Goal: Information Seeking & Learning: Learn about a topic

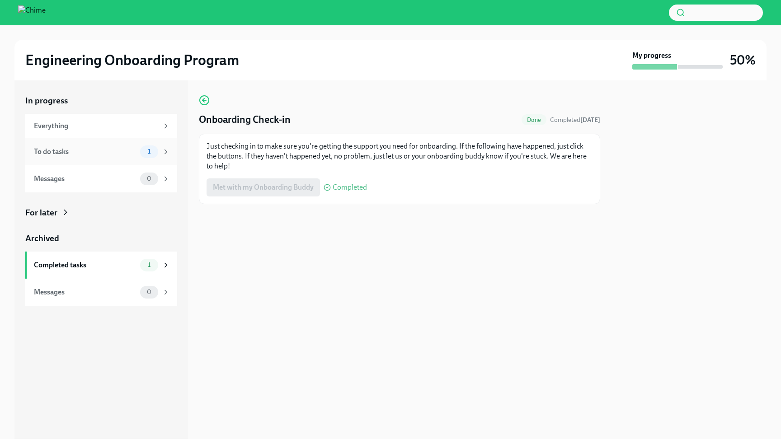
click at [96, 151] on div "To do tasks" at bounding box center [85, 152] width 103 height 10
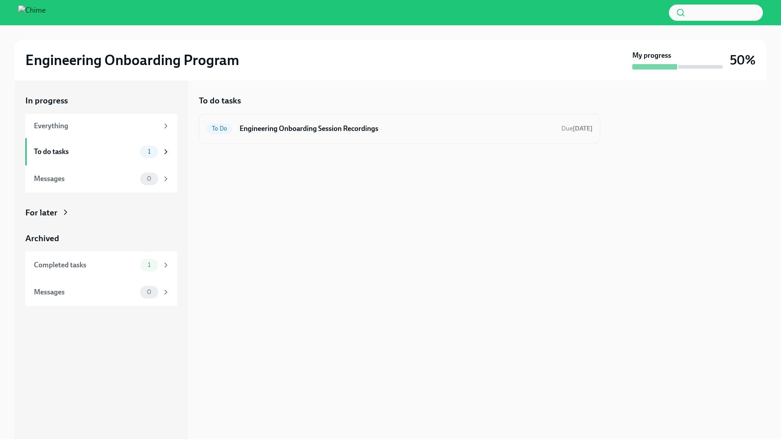
click at [373, 130] on h6 "Engineering Onboarding Session Recordings" at bounding box center [396, 129] width 314 height 10
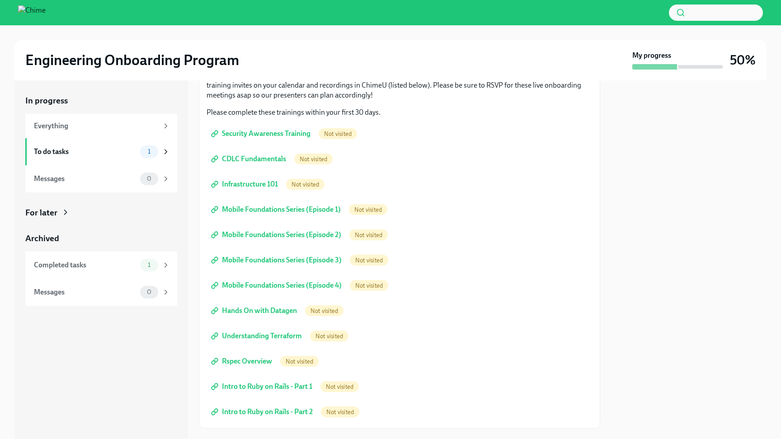
scroll to position [66, 0]
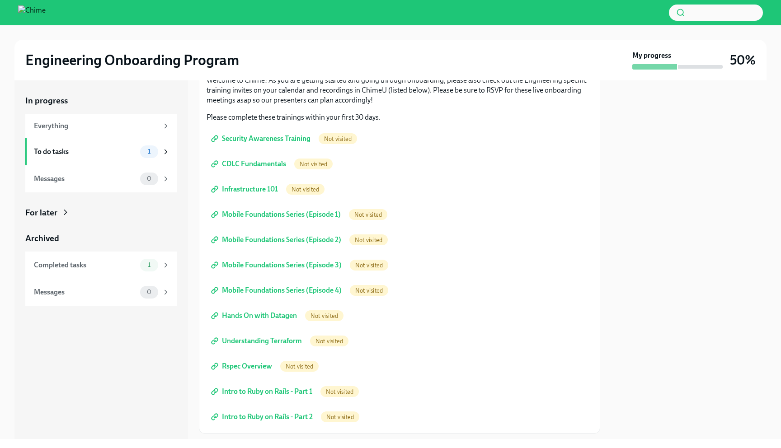
click at [290, 139] on span "Security Awareness Training" at bounding box center [262, 138] width 98 height 9
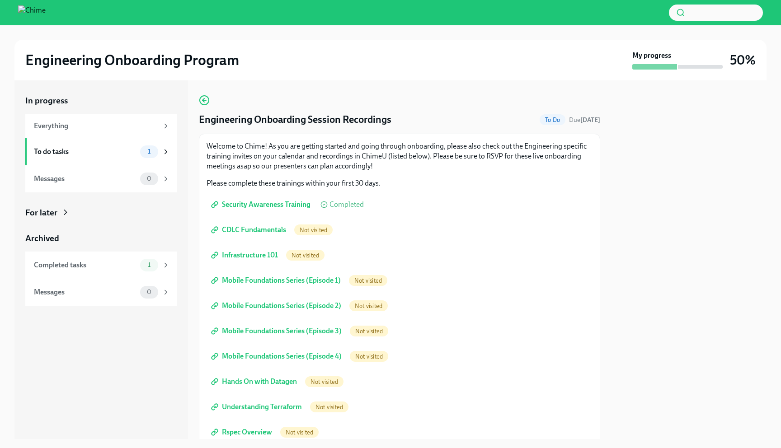
click at [263, 229] on span "CDLC Fundamentals" at bounding box center [249, 229] width 73 height 9
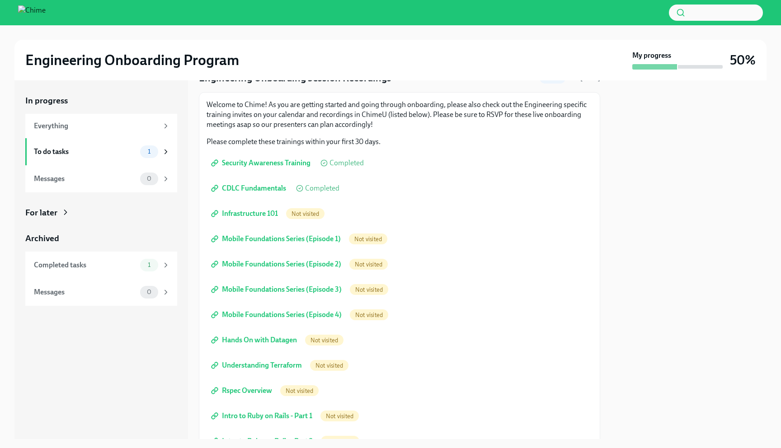
scroll to position [57, 0]
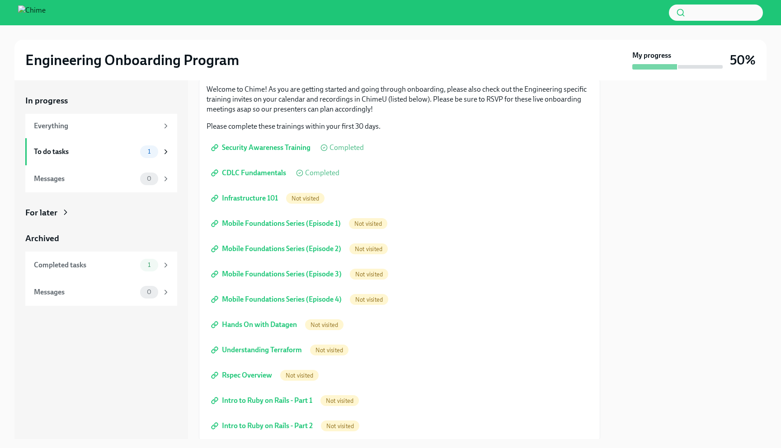
click at [261, 199] on span "Infrastructure 101" at bounding box center [245, 198] width 65 height 9
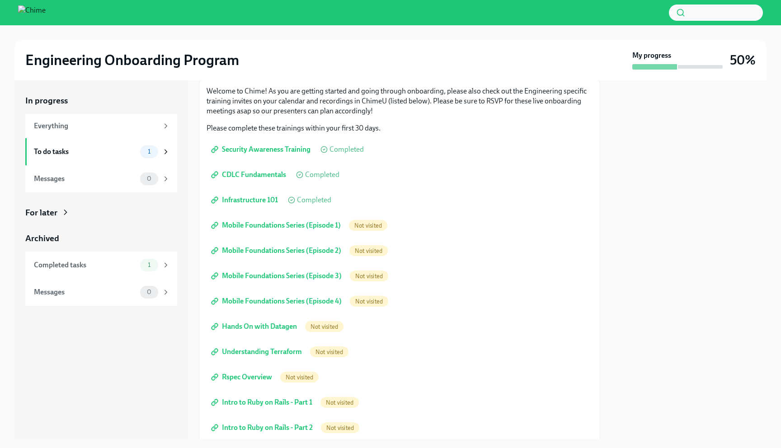
scroll to position [80, 0]
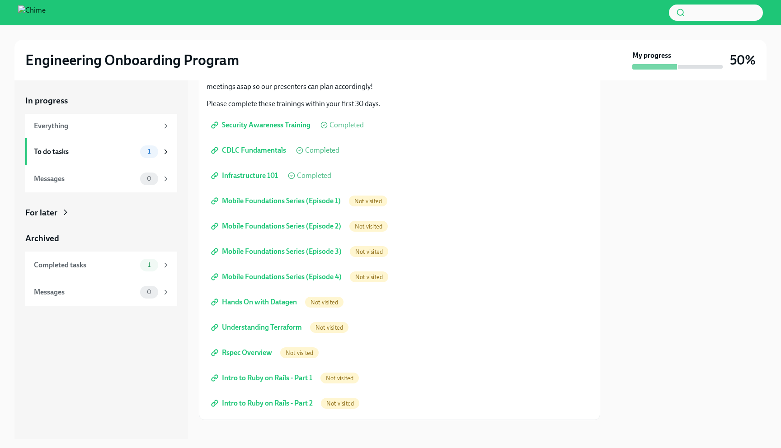
click at [281, 202] on span "Mobile Foundations Series (Episode 1)" at bounding box center [277, 200] width 128 height 9
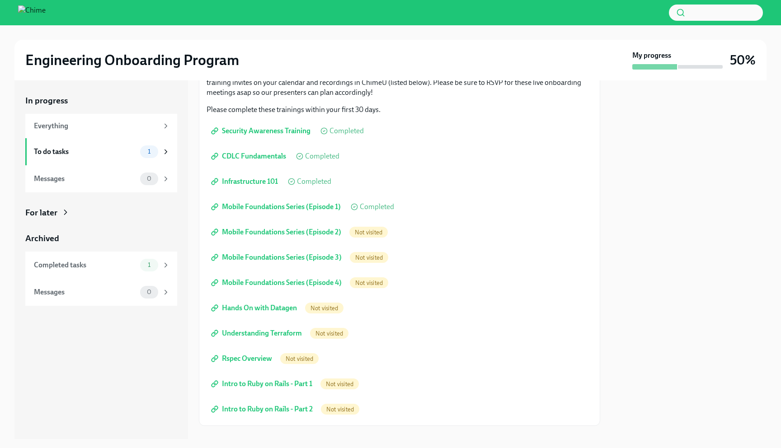
scroll to position [89, 0]
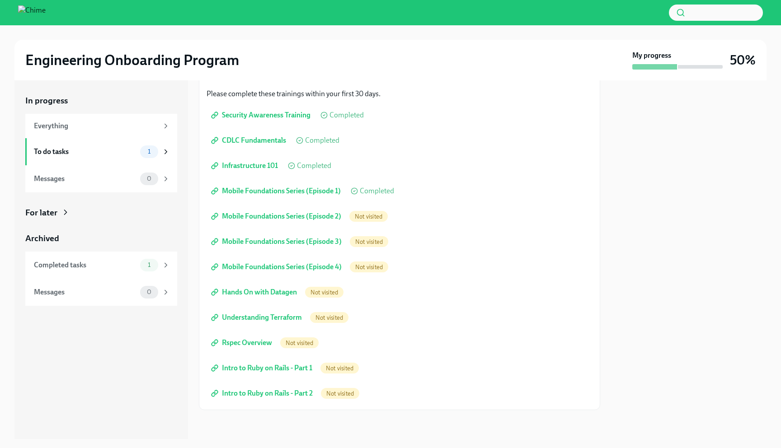
click at [277, 215] on span "Mobile Foundations Series (Episode 2)" at bounding box center [277, 216] width 128 height 9
click at [281, 239] on span "Mobile Foundations Series (Episode 3)" at bounding box center [277, 241] width 129 height 9
click at [274, 267] on span "Mobile Foundations Series (Episode 4)" at bounding box center [277, 266] width 129 height 9
click at [271, 290] on span "Hands On with Datagen" at bounding box center [255, 292] width 84 height 9
click at [262, 318] on span "Understanding Terraform" at bounding box center [257, 317] width 89 height 9
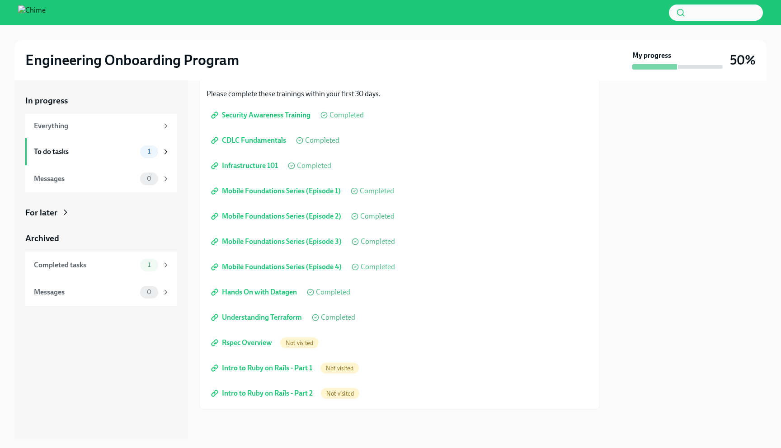
click at [246, 345] on span "Rspec Overview" at bounding box center [242, 342] width 59 height 9
click at [267, 369] on span "Intro to Ruby on Rails - Part 1" at bounding box center [262, 368] width 99 height 9
click at [269, 395] on span "Intro to Ruby on Rails - Part 2" at bounding box center [263, 393] width 100 height 9
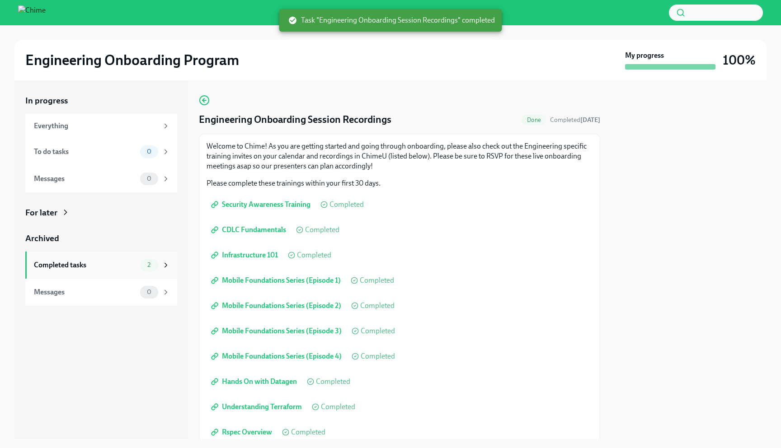
click at [108, 262] on div "Completed tasks" at bounding box center [85, 265] width 103 height 10
